Goal: Information Seeking & Learning: Learn about a topic

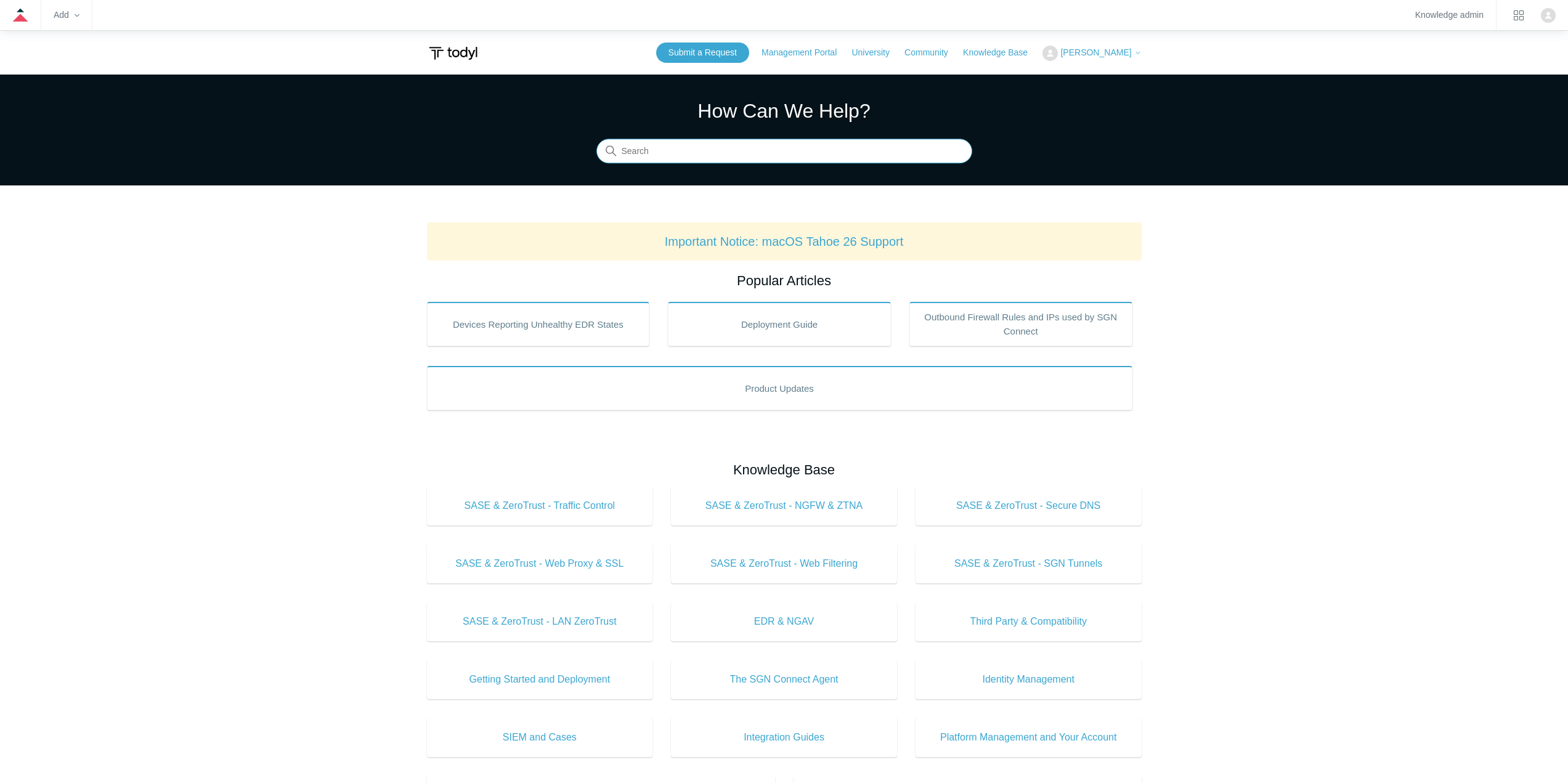
click at [746, 159] on input "Search" at bounding box center [784, 151] width 376 height 24
type input "mdm"
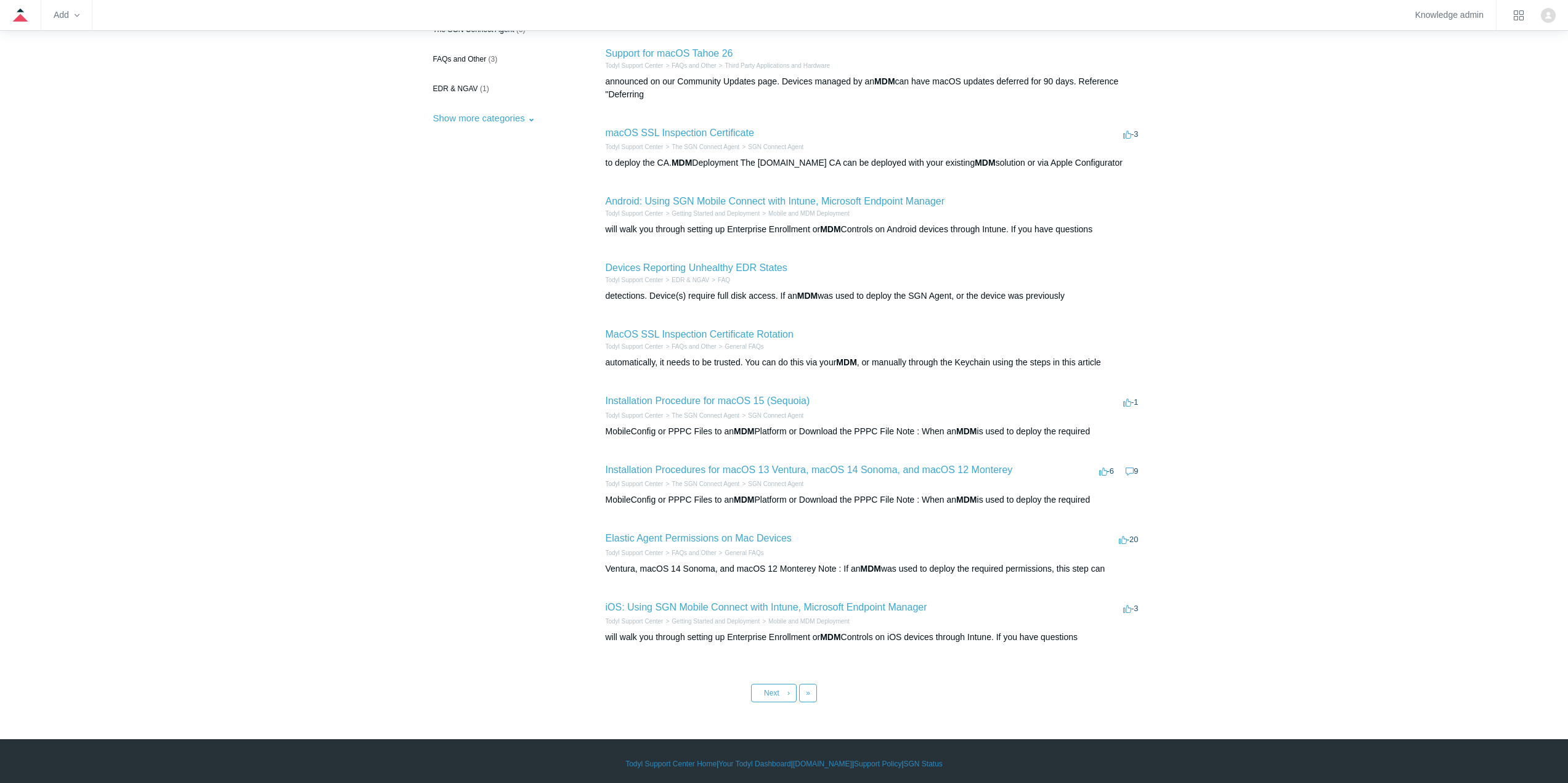
scroll to position [207, 0]
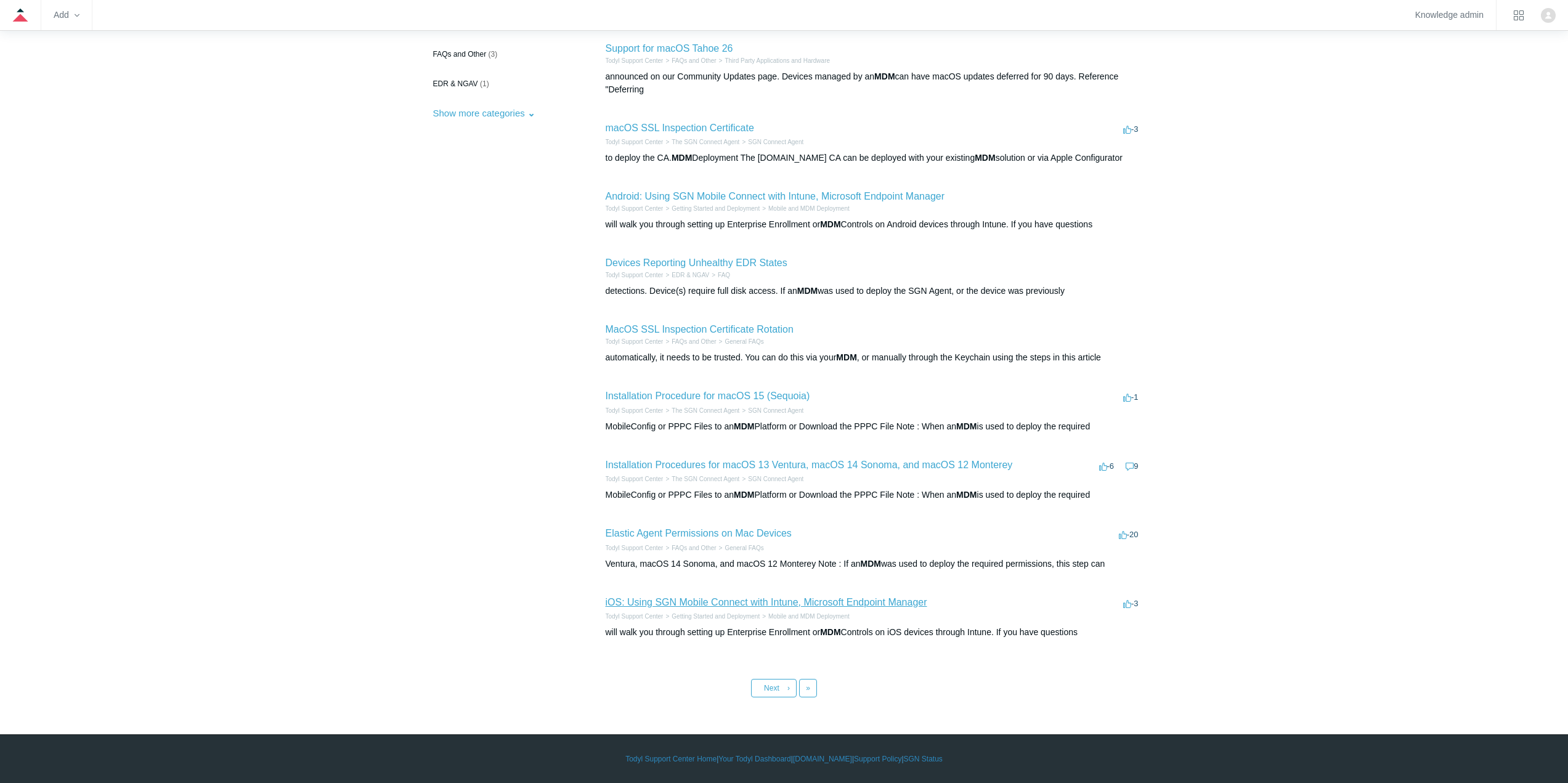
click at [765, 600] on link "iOS: Using SGN Mobile Connect with Intune, Microsoft Endpoint Manager" at bounding box center [766, 602] width 322 height 11
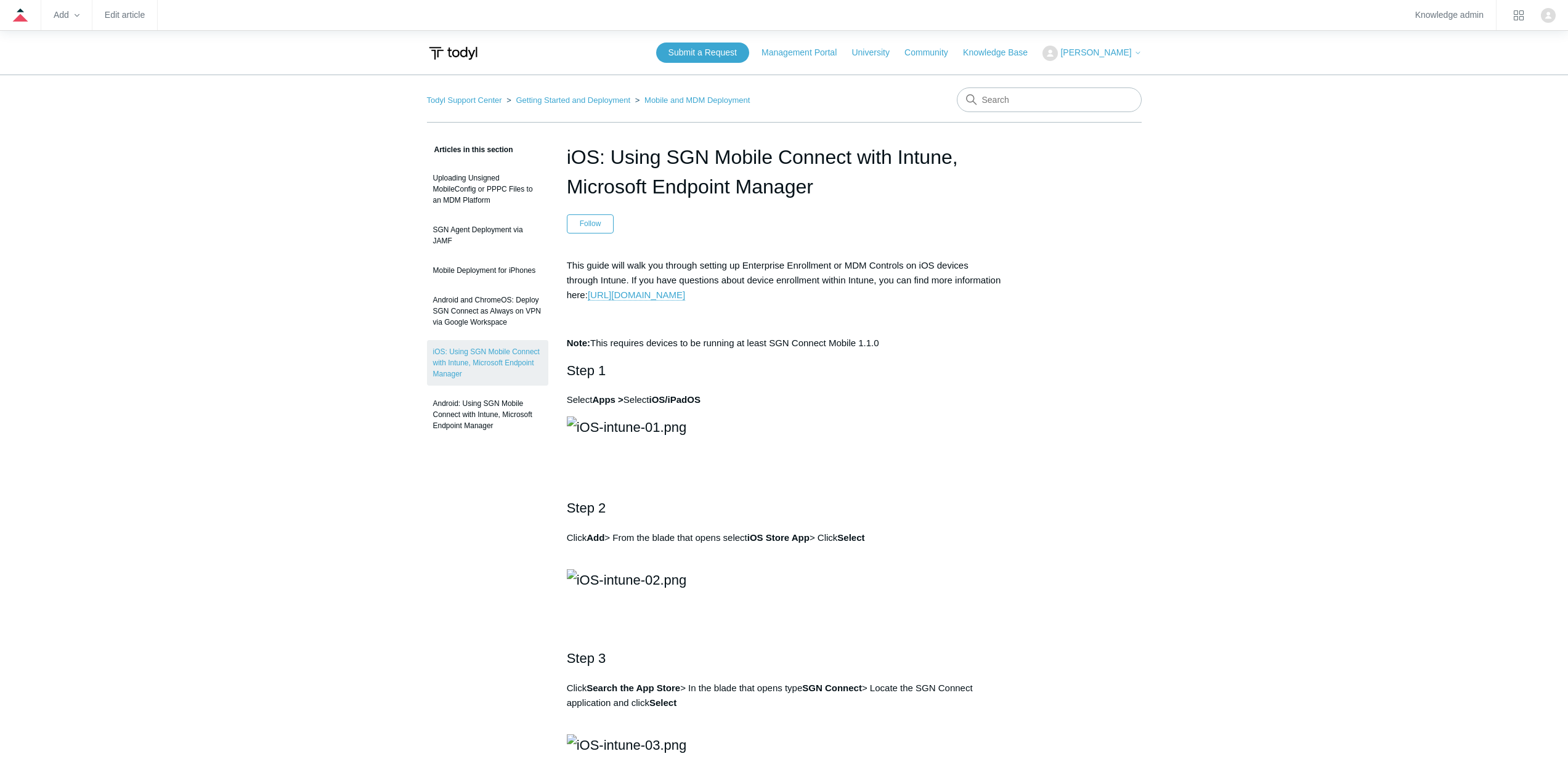
click at [1047, 96] on input "Search" at bounding box center [1049, 100] width 185 height 24
type input "iOS"
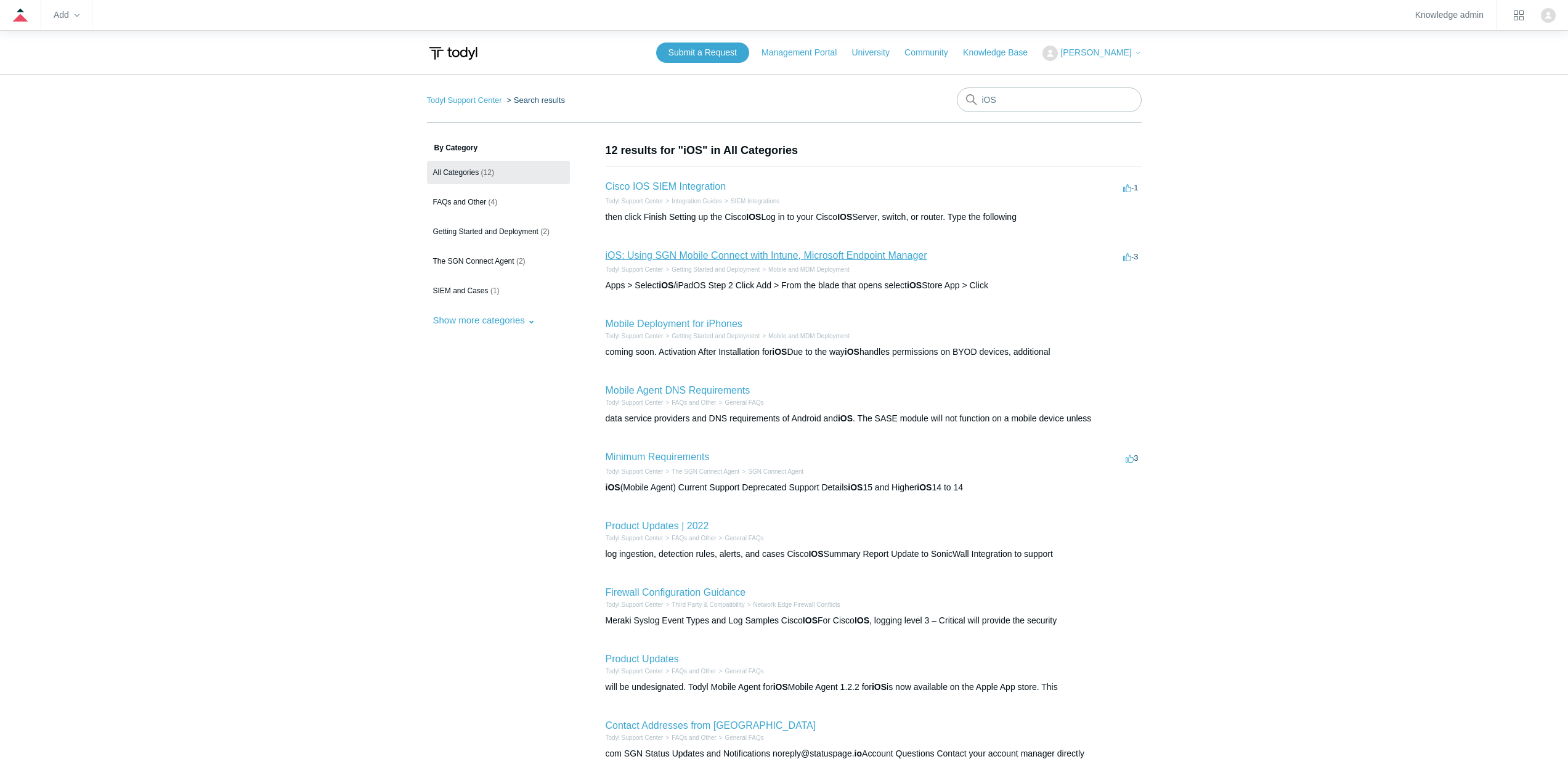
click at [718, 252] on link "iOS: Using SGN Mobile Connect with Intune, Microsoft Endpoint Manager" at bounding box center [766, 255] width 322 height 11
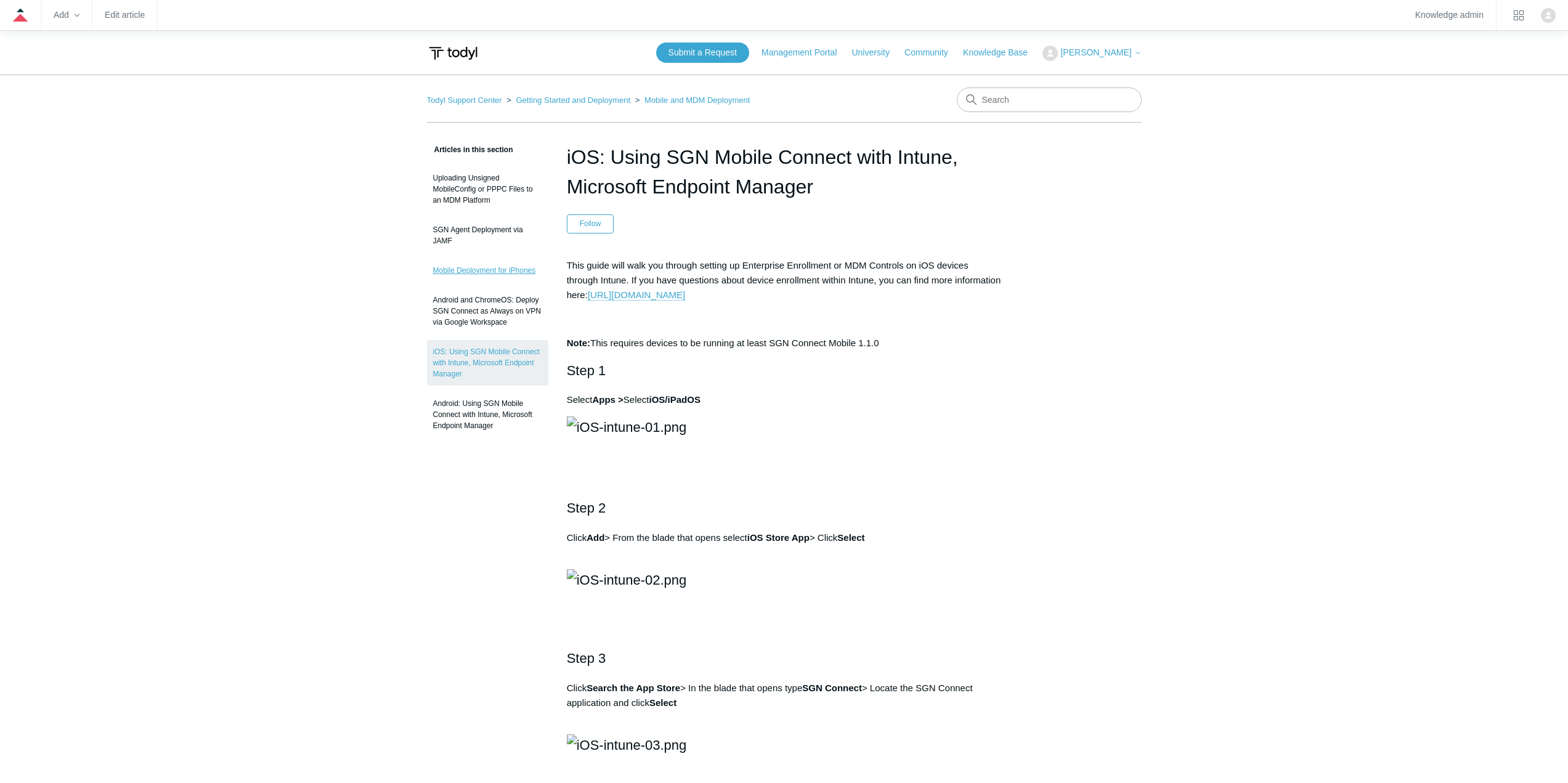
click at [491, 267] on link "Mobile Deployment for iPhones" at bounding box center [487, 270] width 121 height 24
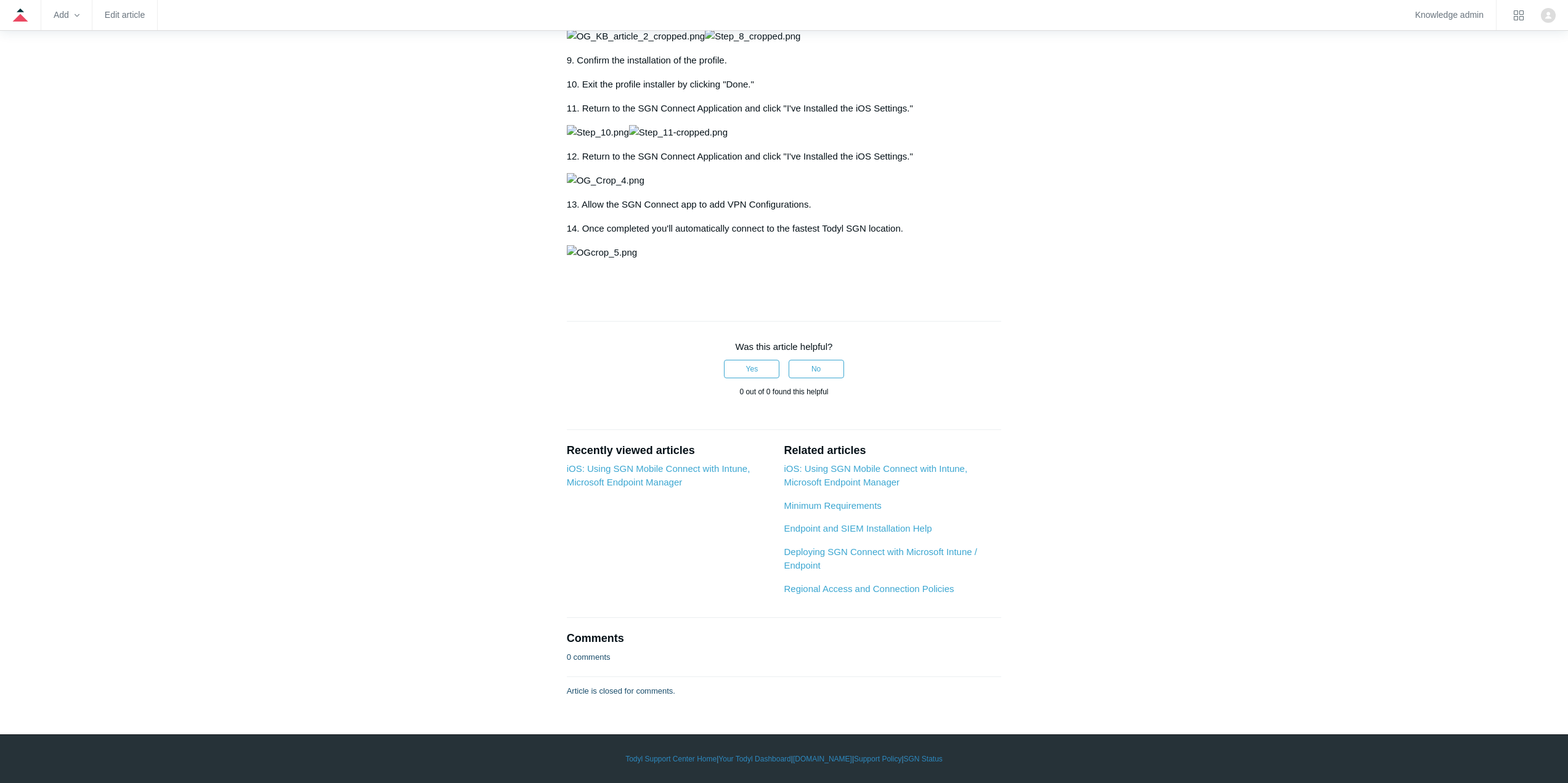
scroll to position [2526, 0]
